Goal: Task Accomplishment & Management: Manage account settings

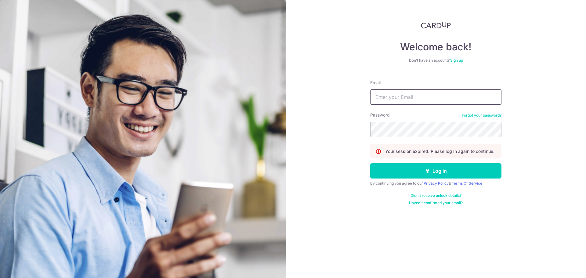
click at [431, 96] on input "Email" at bounding box center [435, 96] width 131 height 15
type input "[EMAIL_ADDRESS][DOMAIN_NAME]"
click at [370, 163] on button "Log in" at bounding box center [435, 170] width 131 height 15
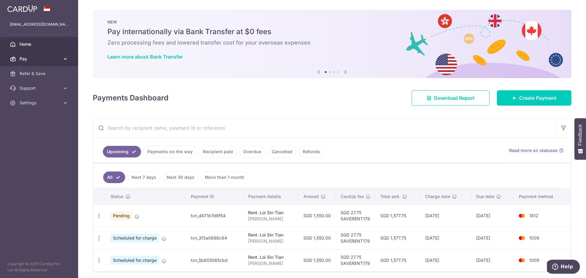
click at [60, 56] on link "Pay" at bounding box center [39, 59] width 78 height 15
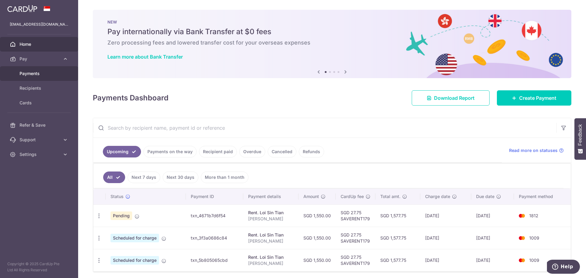
click at [48, 77] on link "Payments" at bounding box center [39, 73] width 78 height 15
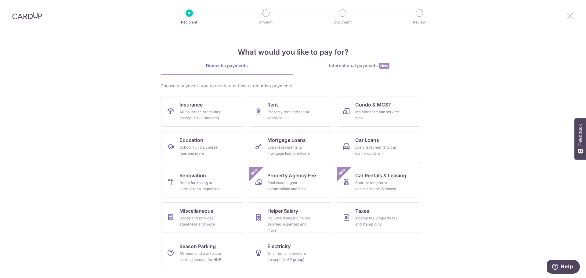
click at [571, 15] on icon at bounding box center [569, 16] width 7 height 8
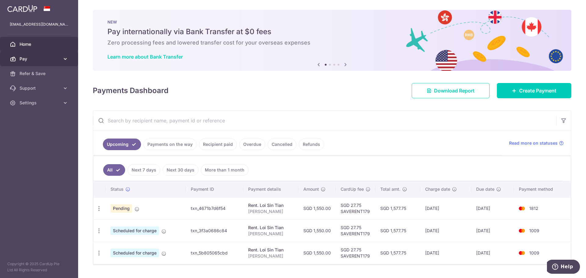
click at [49, 62] on span "Pay" at bounding box center [40, 59] width 40 height 6
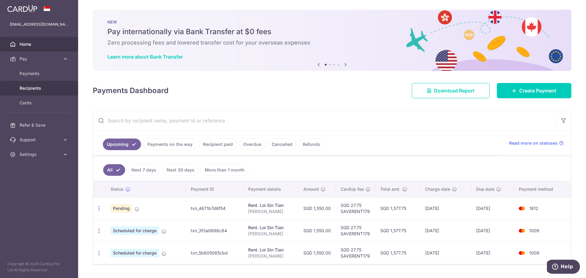
click at [39, 88] on span "Recipients" at bounding box center [40, 88] width 40 height 6
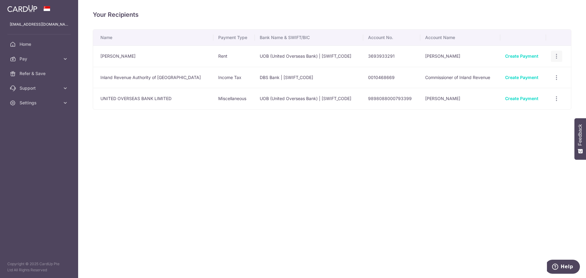
click at [554, 56] on icon "button" at bounding box center [556, 56] width 6 height 6
click at [530, 72] on span "View/Edit" at bounding box center [535, 73] width 41 height 7
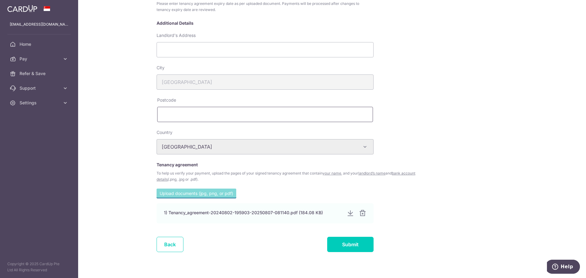
scroll to position [163, 0]
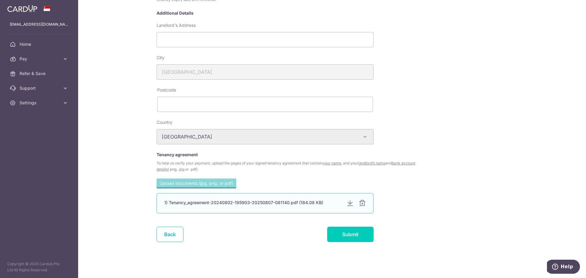
click at [348, 205] on div at bounding box center [349, 203] width 7 height 7
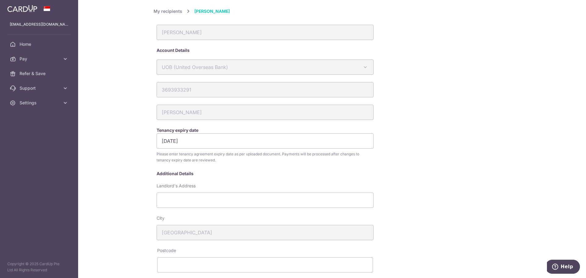
scroll to position [0, 0]
